Goal: Information Seeking & Learning: Learn about a topic

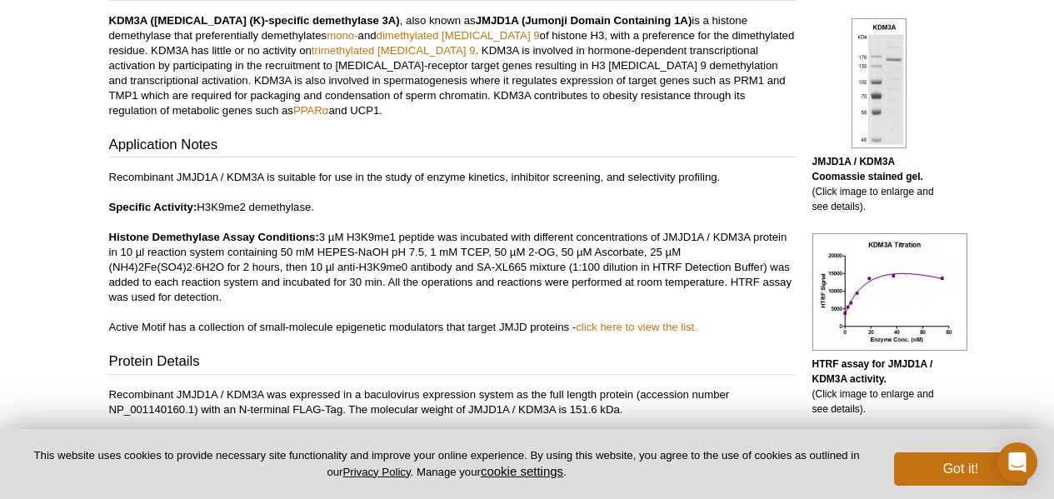
scroll to position [493, 0]
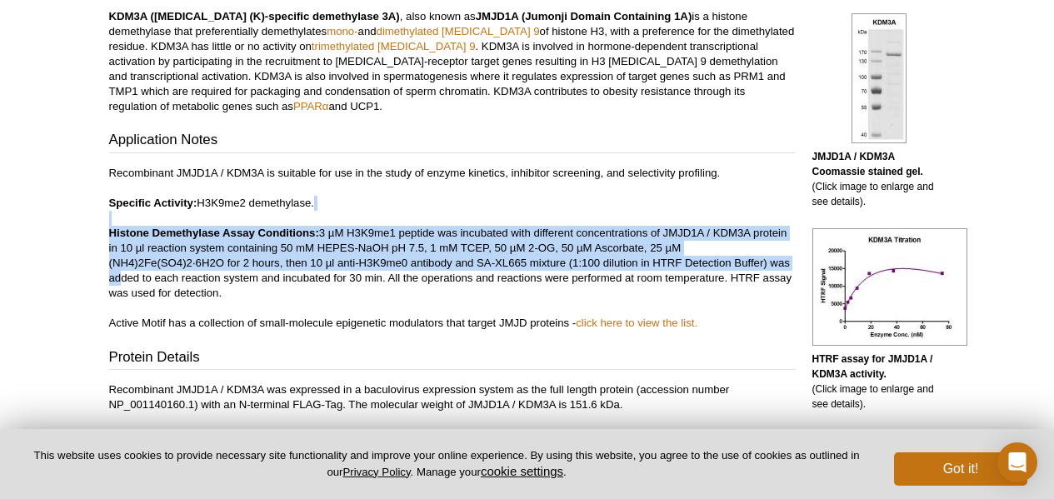
drag, startPoint x: 82, startPoint y: 221, endPoint x: 74, endPoint y: 272, distance: 52.2
click at [74, 272] on div "Active Motif Logo Enabling Epigenetics Research 0 Search Skip to content Active…" at bounding box center [527, 328] width 1054 height 1642
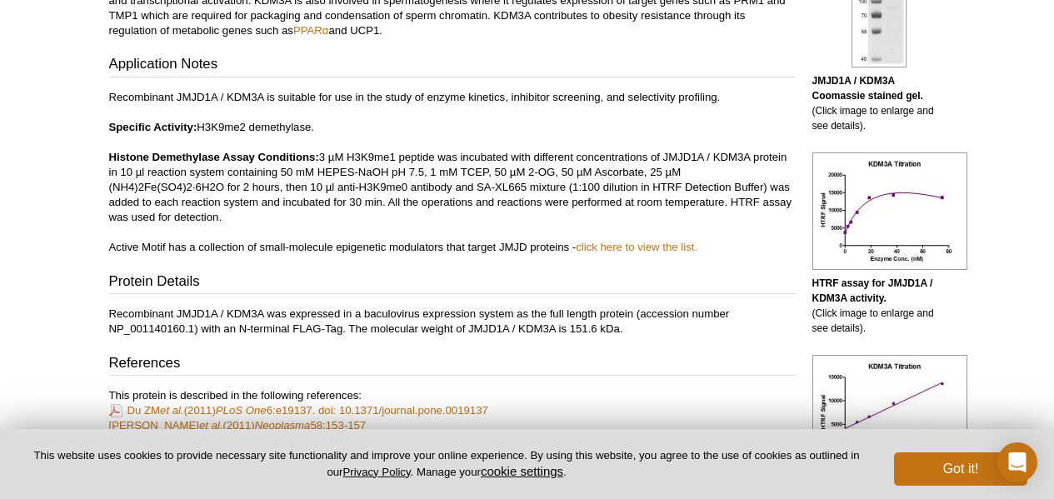
scroll to position [576, 0]
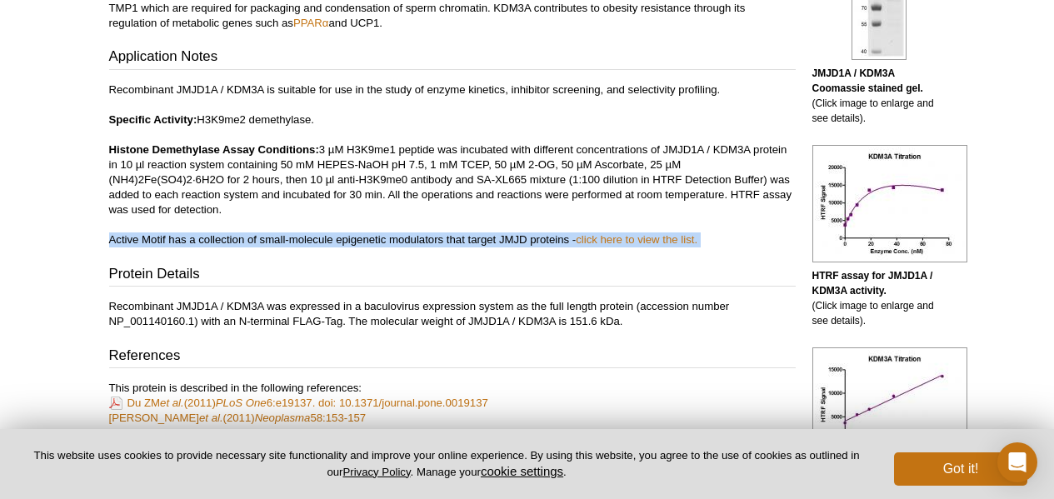
drag, startPoint x: 79, startPoint y: 242, endPoint x: 78, endPoint y: 262, distance: 20.0
click at [78, 262] on div "Active Motif Logo Enabling Epigenetics Research 0 Search Skip to content Active…" at bounding box center [527, 433] width 1054 height 2019
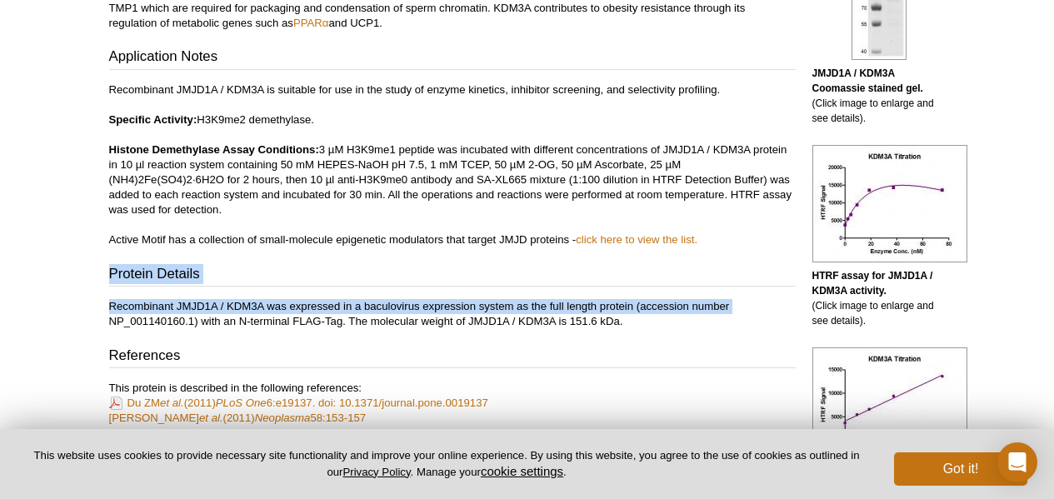
drag, startPoint x: 78, startPoint y: 262, endPoint x: 76, endPoint y: 325, distance: 62.5
click at [76, 325] on div "Active Motif Logo Enabling Epigenetics Research 0 Search Skip to content Active…" at bounding box center [527, 433] width 1054 height 2019
click at [73, 324] on div "Active Motif Logo Enabling Epigenetics Research 0 Search Skip to content Active…" at bounding box center [527, 433] width 1054 height 2019
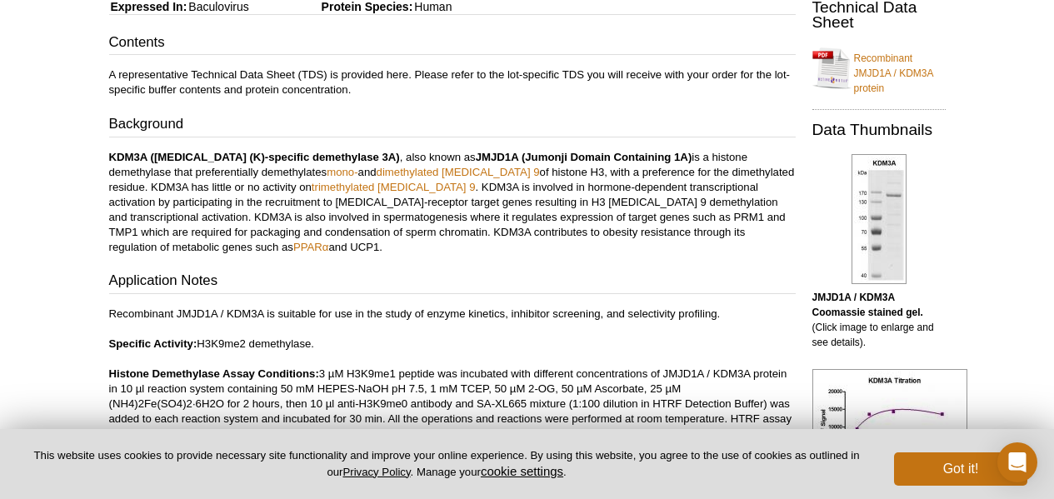
scroll to position [519, 0]
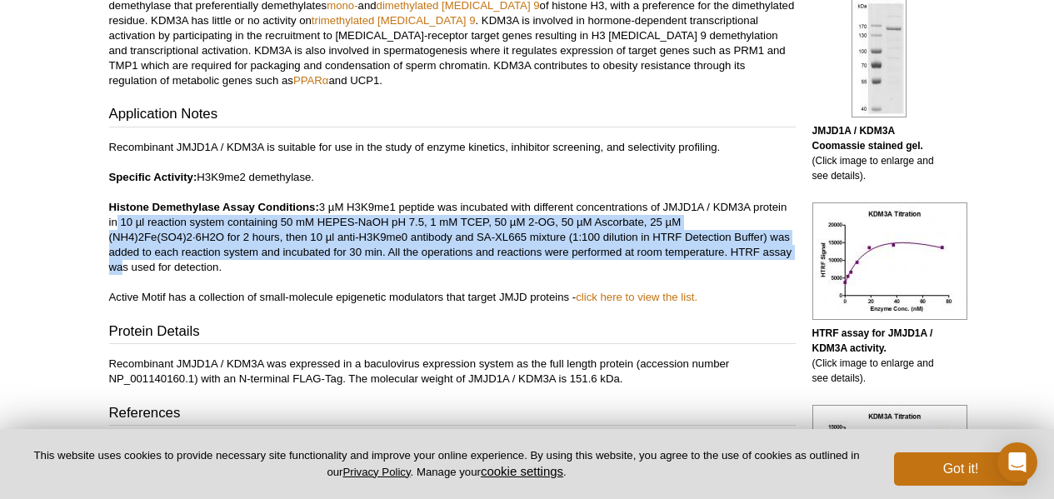
drag, startPoint x: 90, startPoint y: 215, endPoint x: 85, endPoint y: 260, distance: 45.3
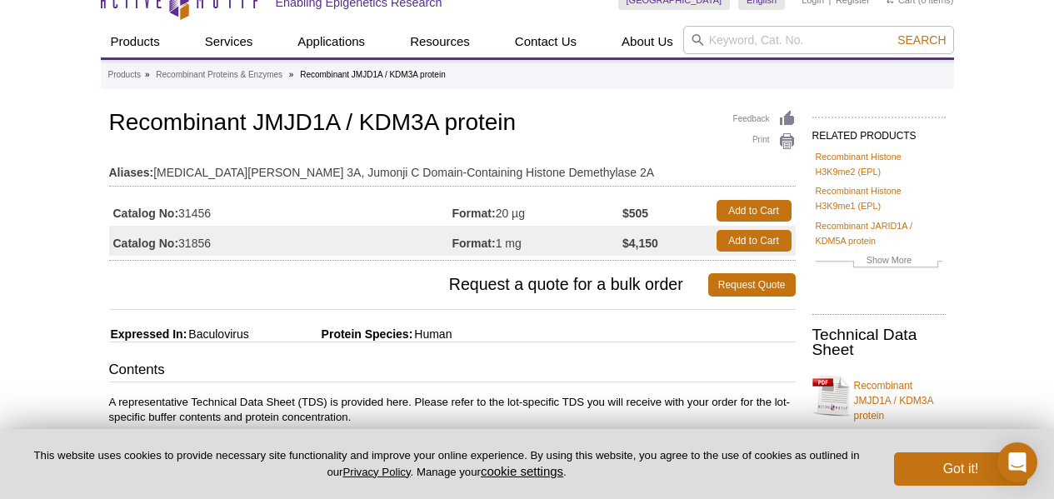
scroll to position [0, 0]
